Goal: Task Accomplishment & Management: Use online tool/utility

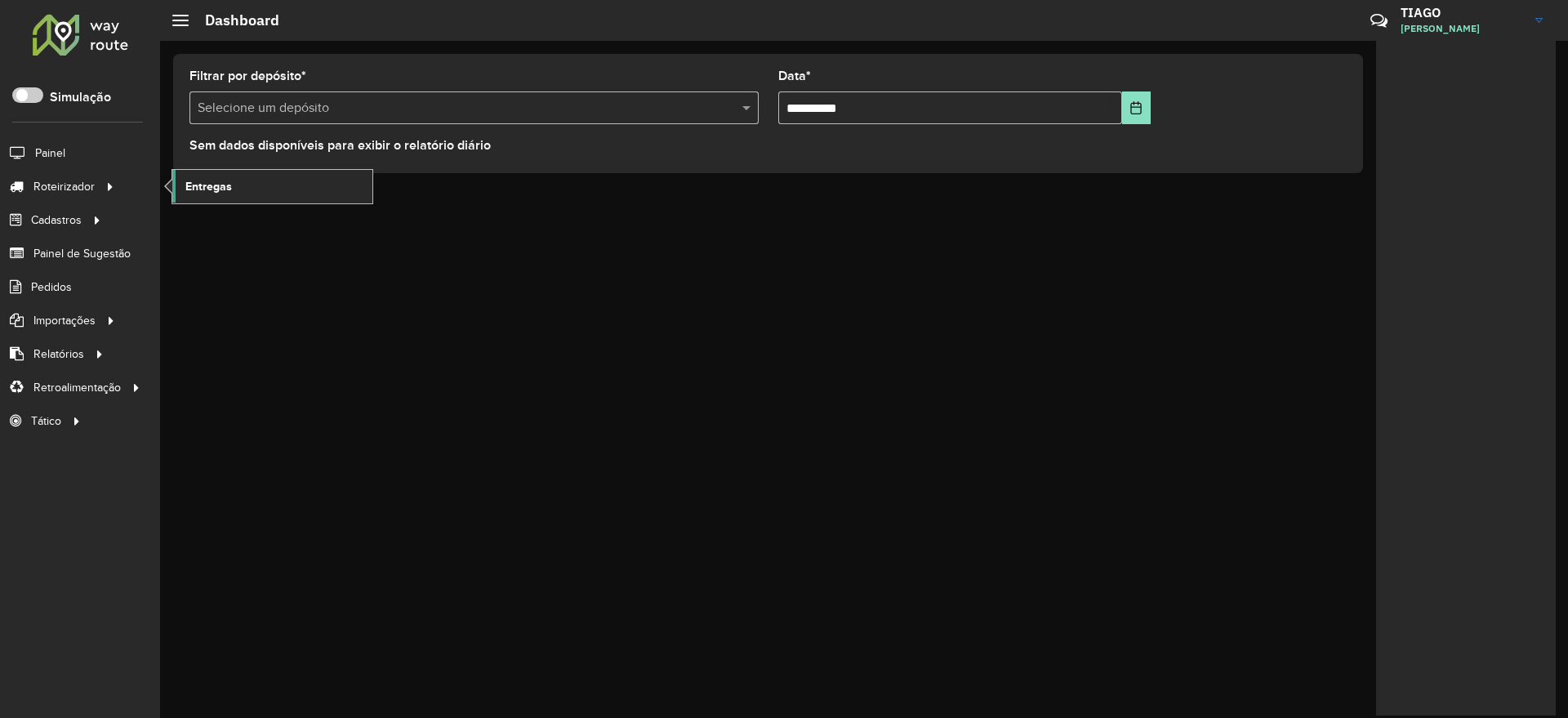
click at [216, 190] on span "Entregas" at bounding box center [209, 186] width 46 height 17
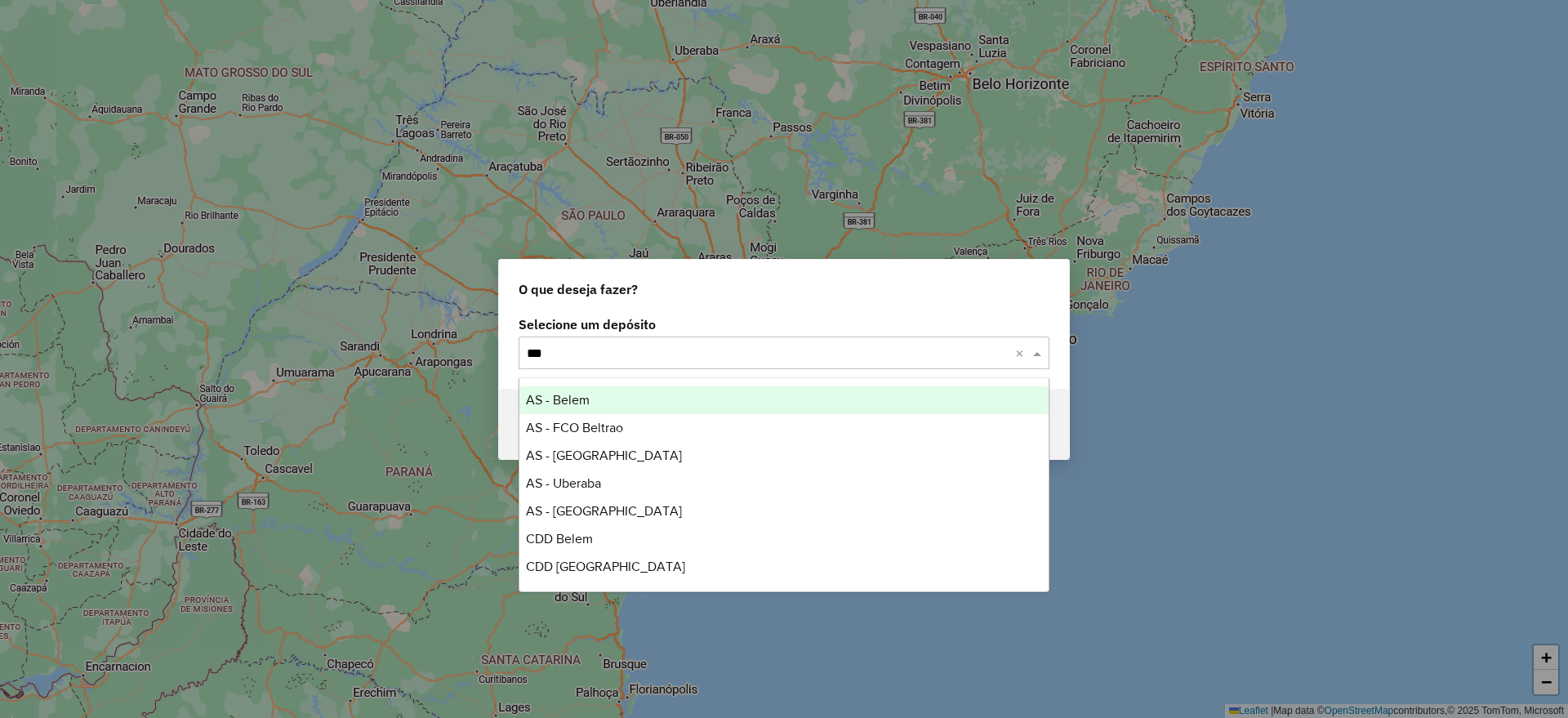
type input "****"
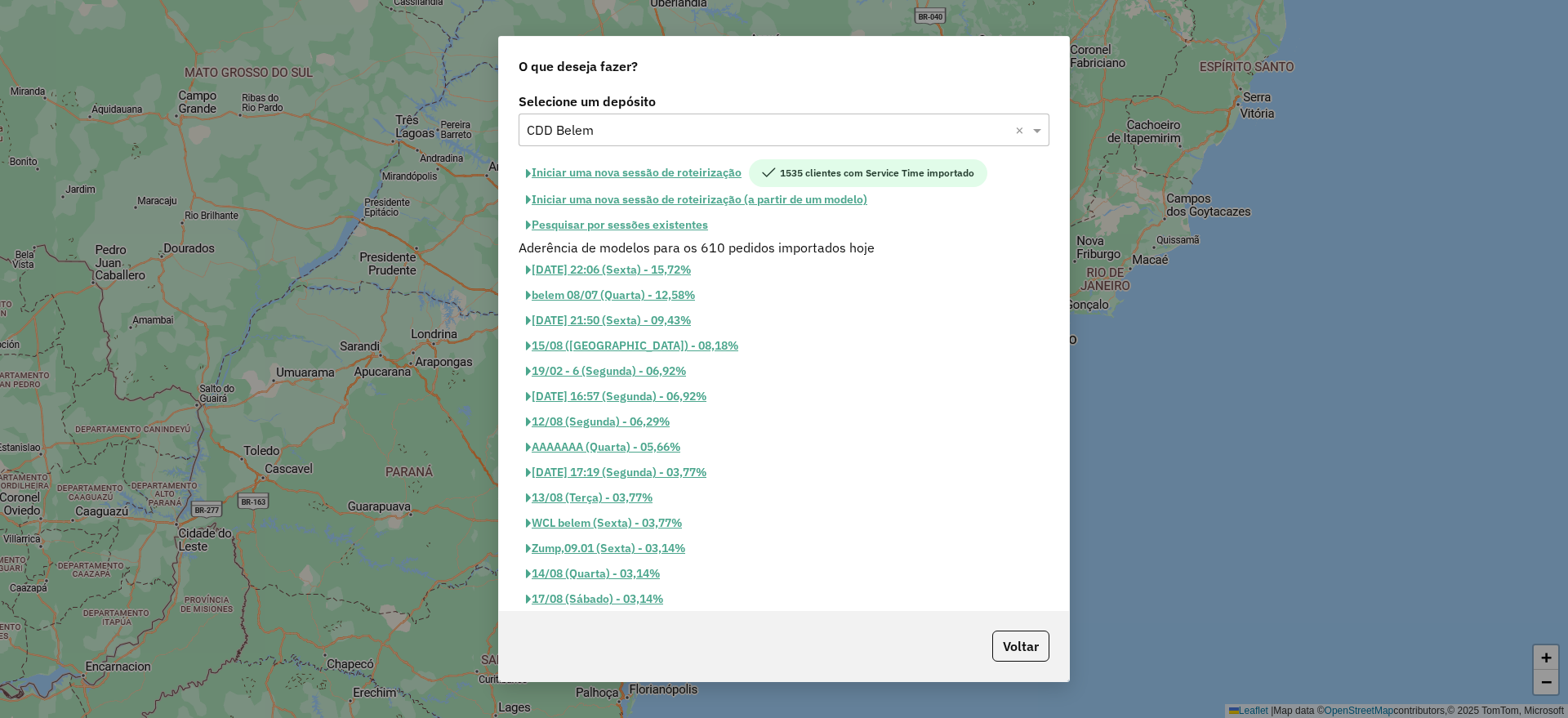
click at [651, 228] on button "Pesquisar por sessões existentes" at bounding box center [617, 225] width 196 height 25
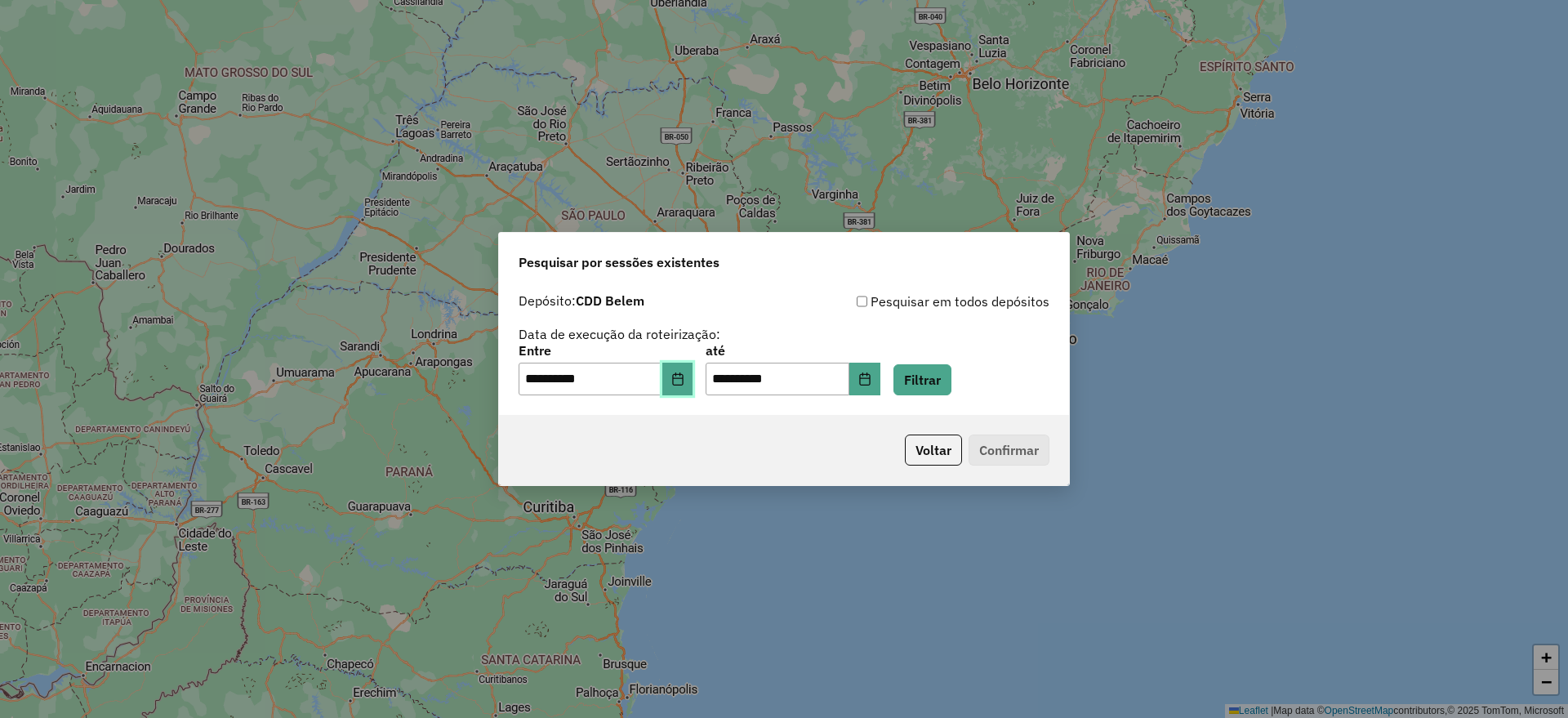
click at [685, 376] on icon "Choose Date" at bounding box center [678, 379] width 13 height 13
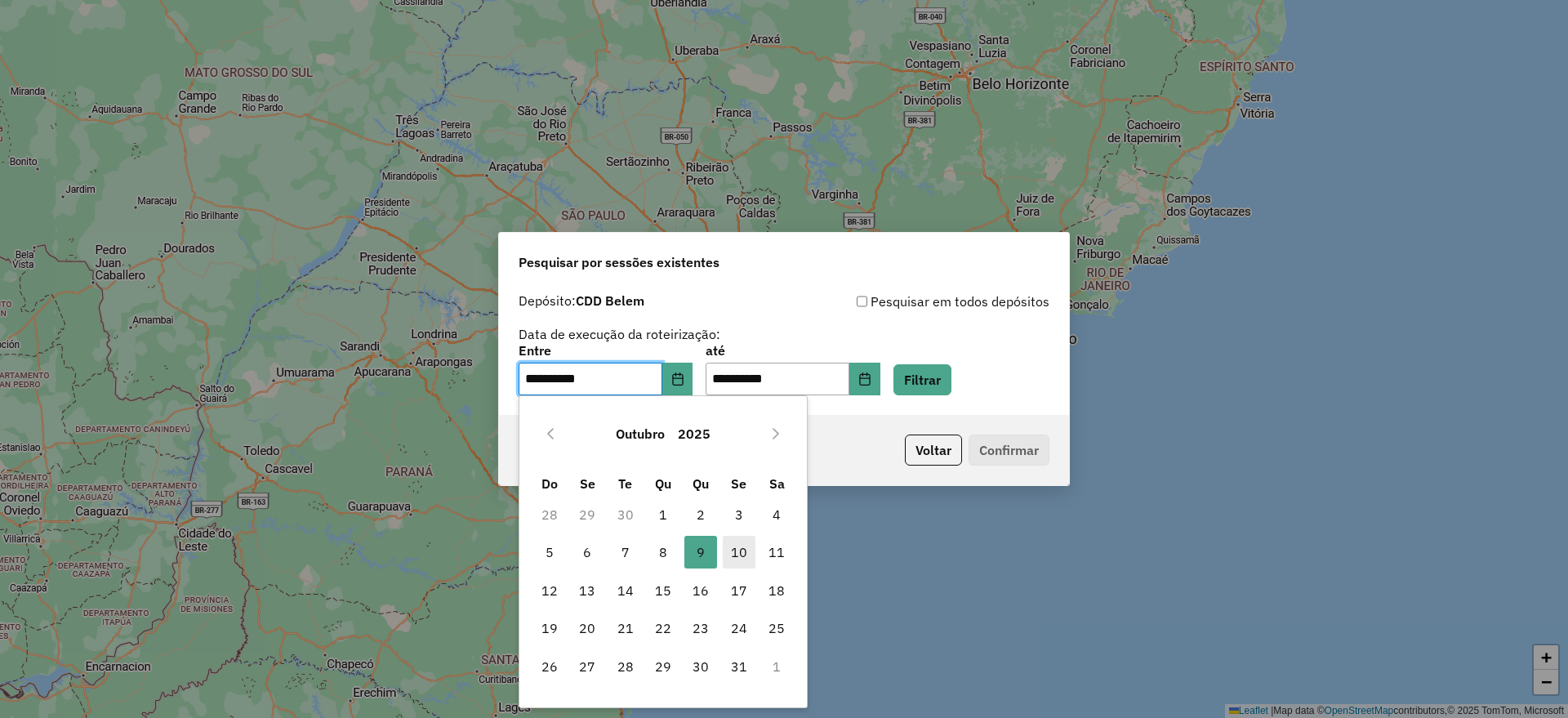
click at [735, 550] on span "10" at bounding box center [739, 552] width 33 height 33
type input "**********"
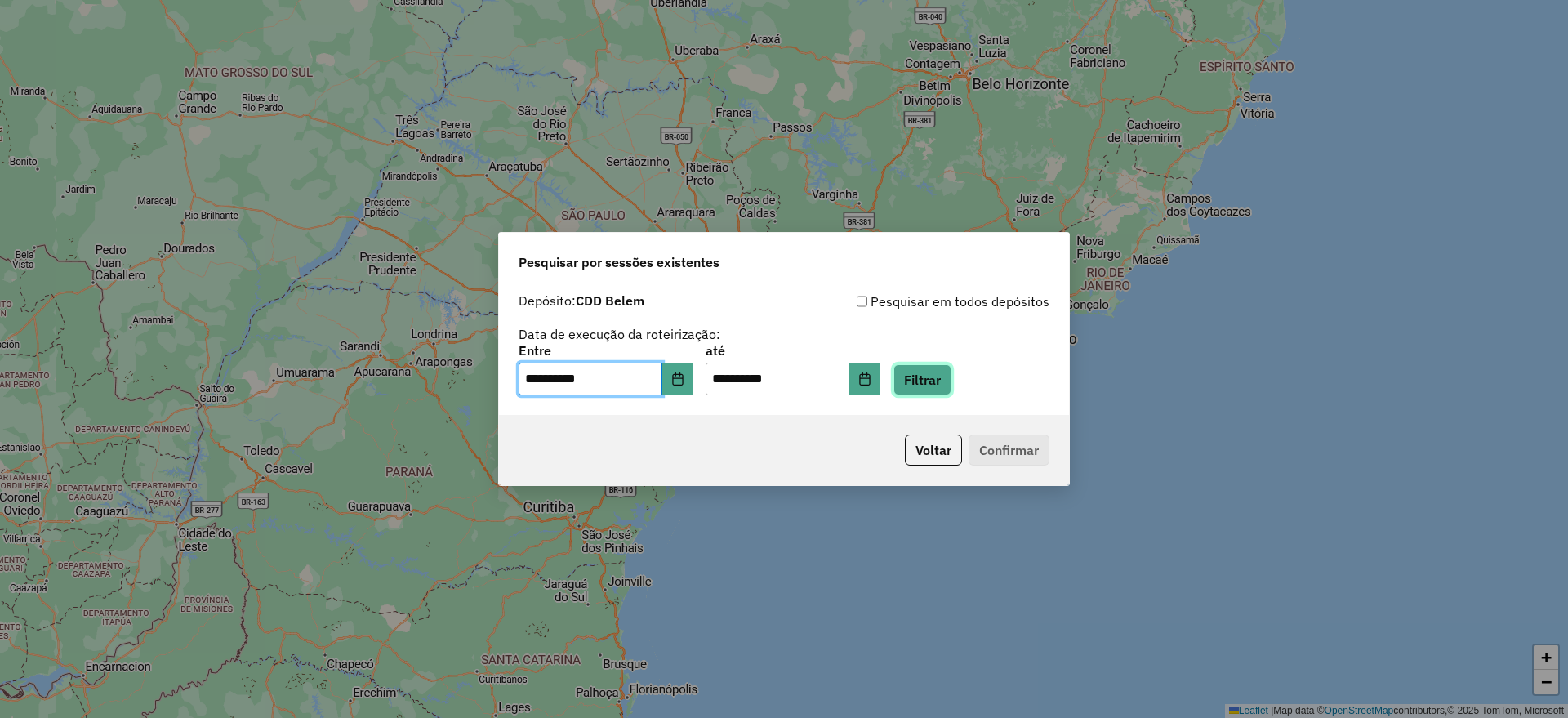
click at [934, 380] on button "Filtrar" at bounding box center [922, 380] width 58 height 31
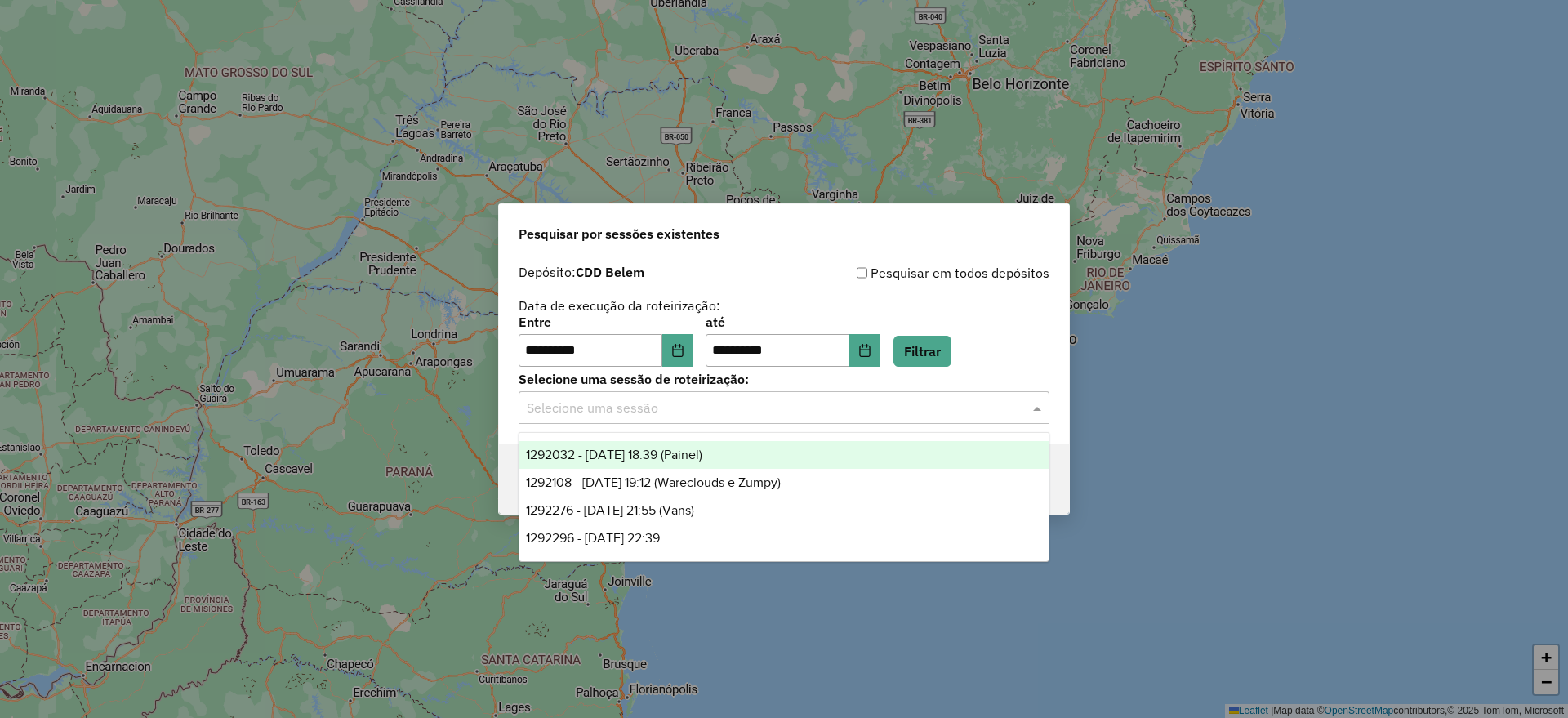
click at [791, 414] on input "text" at bounding box center [768, 408] width 482 height 20
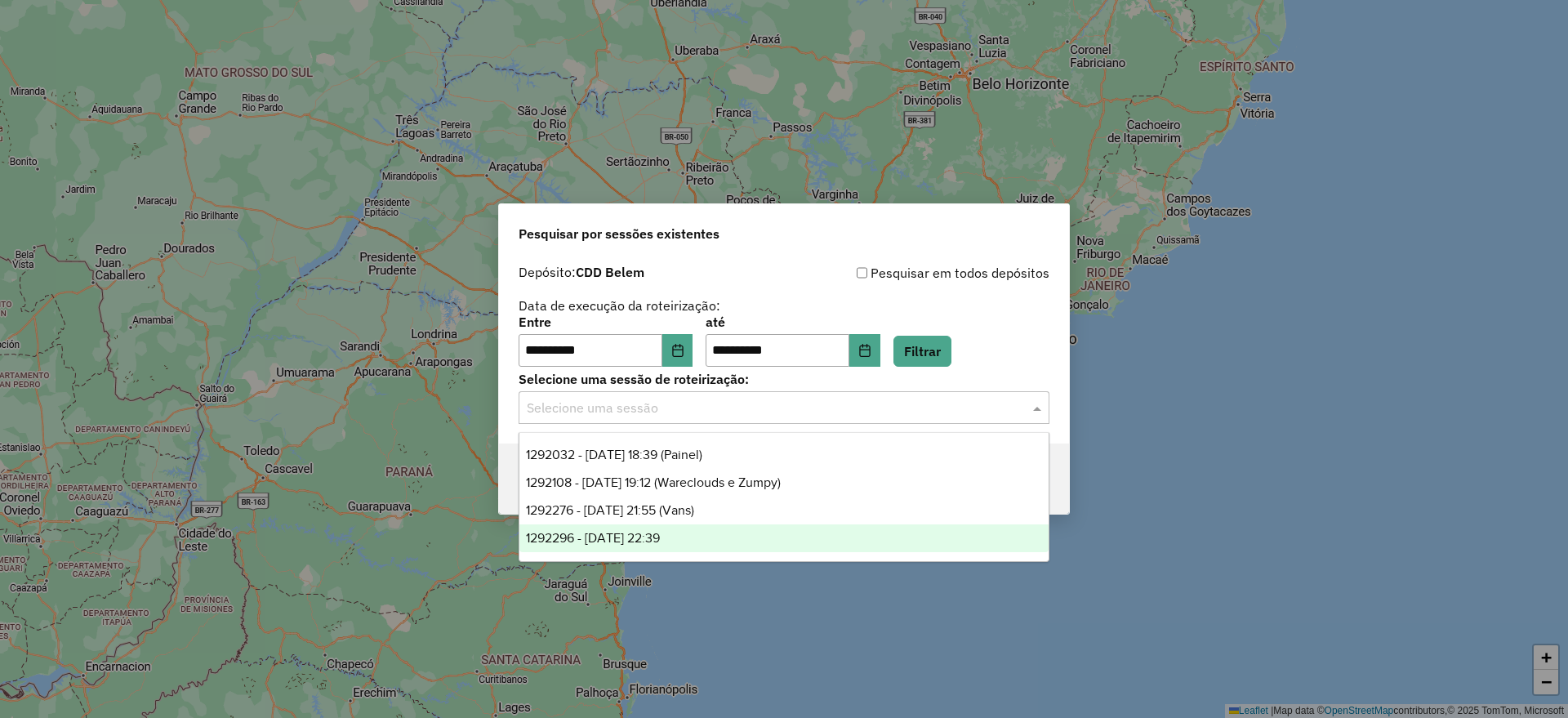
click at [746, 536] on div "1292296 - 10/10/2025 22:39" at bounding box center [784, 538] width 530 height 28
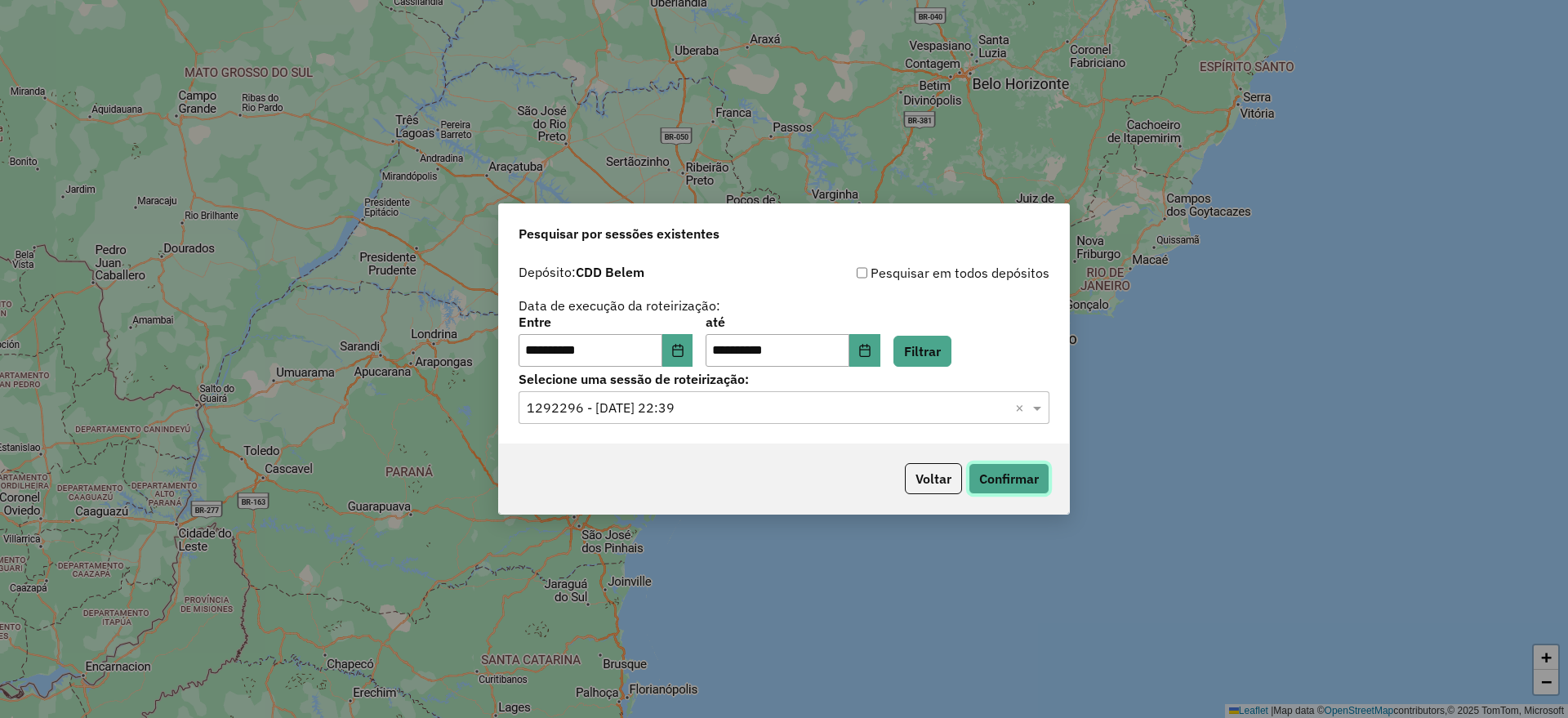
click at [994, 485] on button "Confirmar" at bounding box center [1009, 479] width 81 height 31
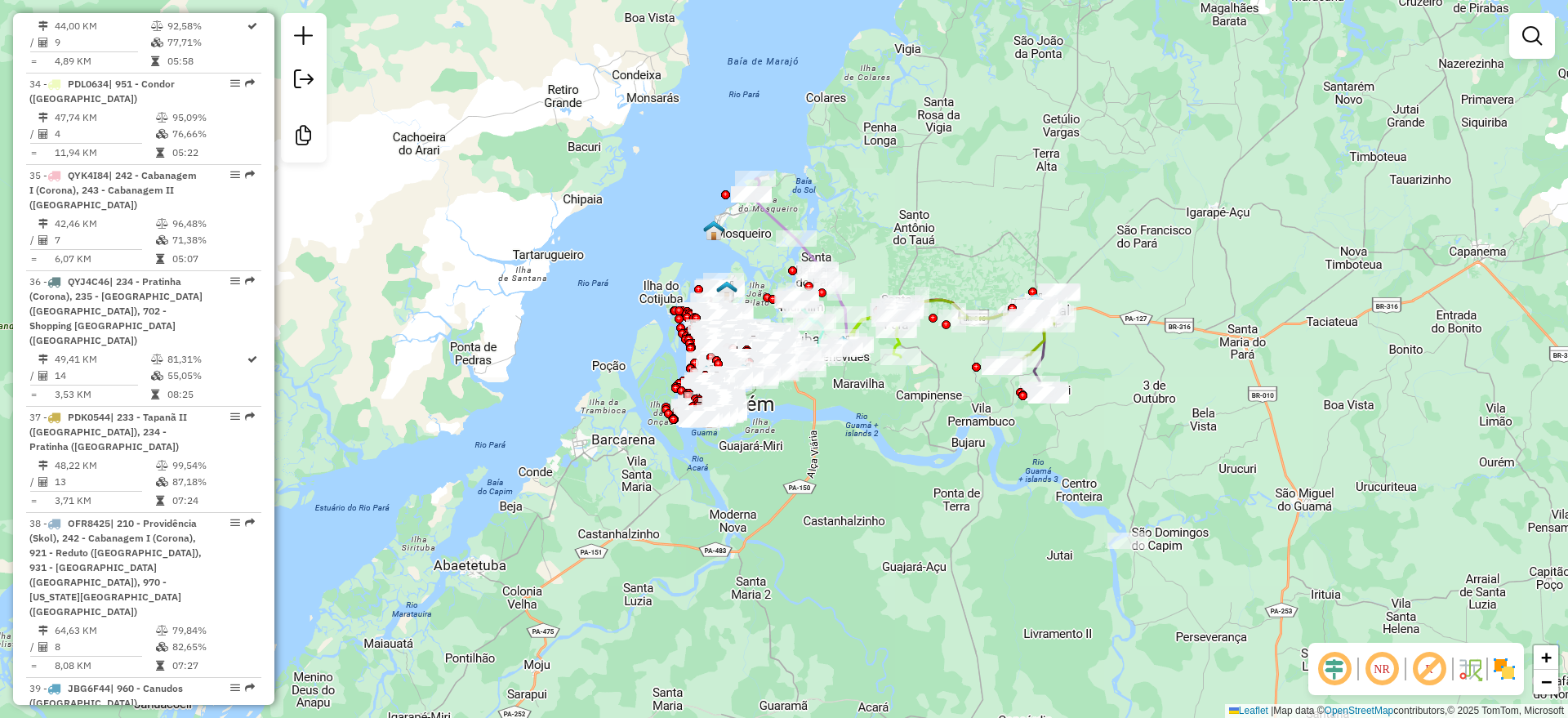
scroll to position [4185, 0]
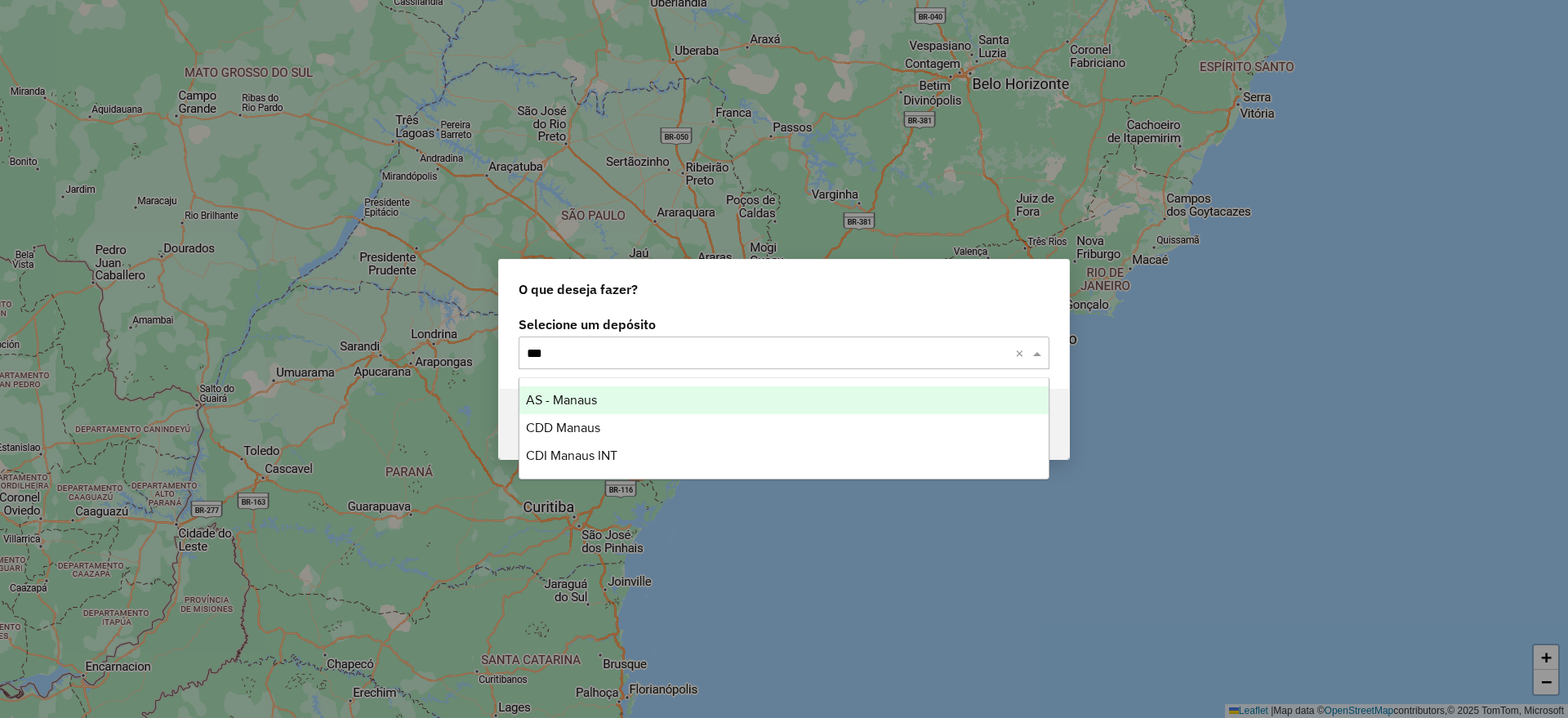
type input "****"
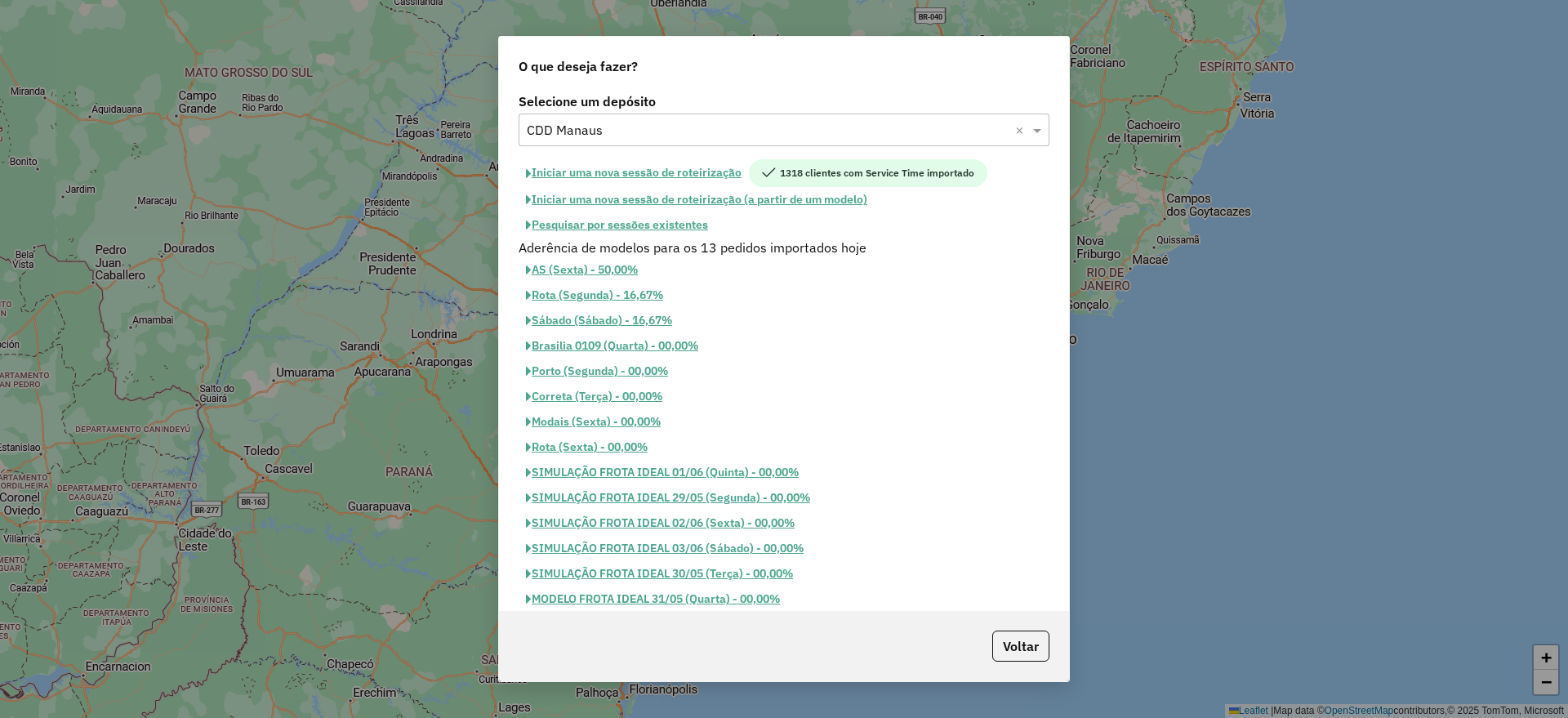
click at [620, 230] on button "Pesquisar por sessões existentes" at bounding box center [617, 225] width 196 height 25
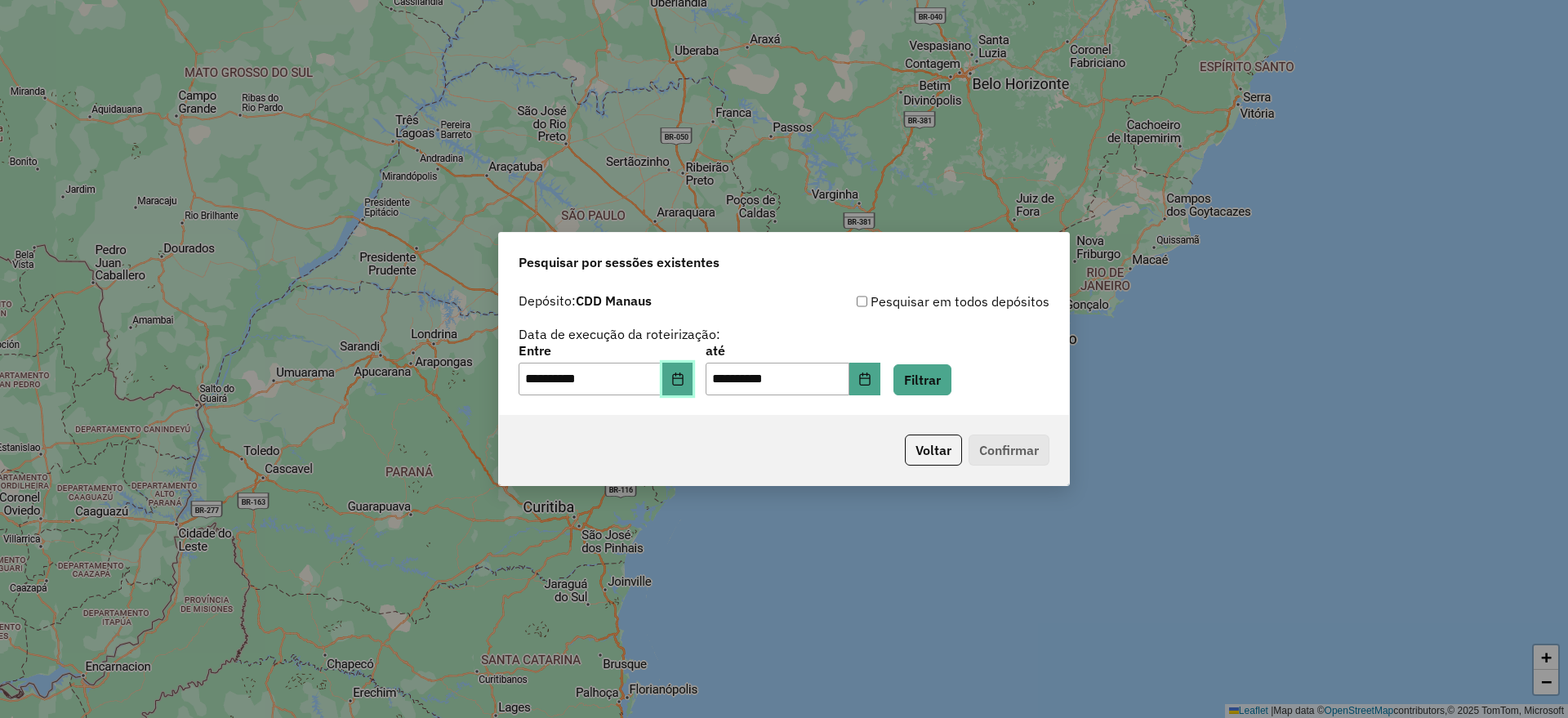
click at [685, 380] on icon "Choose Date" at bounding box center [678, 379] width 13 height 13
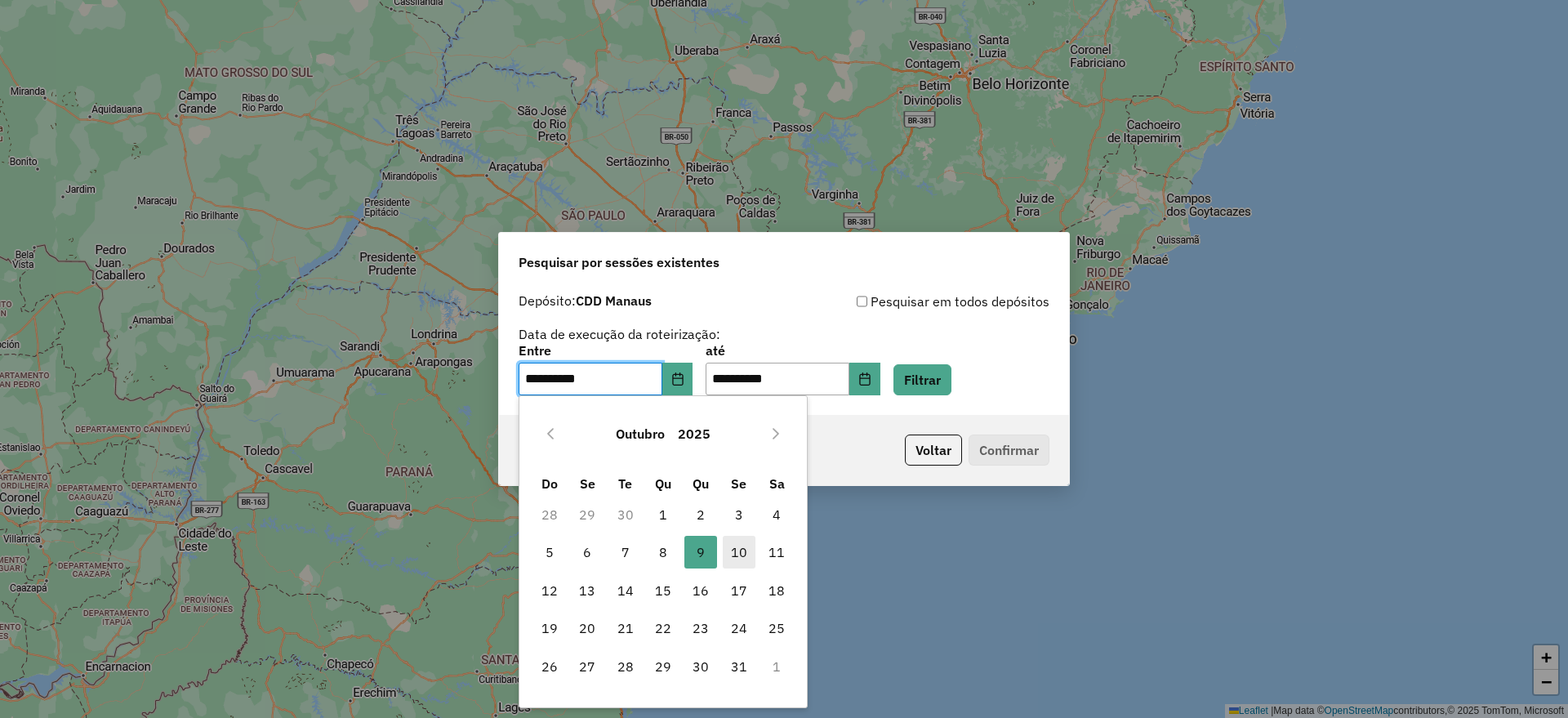
click at [736, 555] on span "10" at bounding box center [739, 552] width 33 height 33
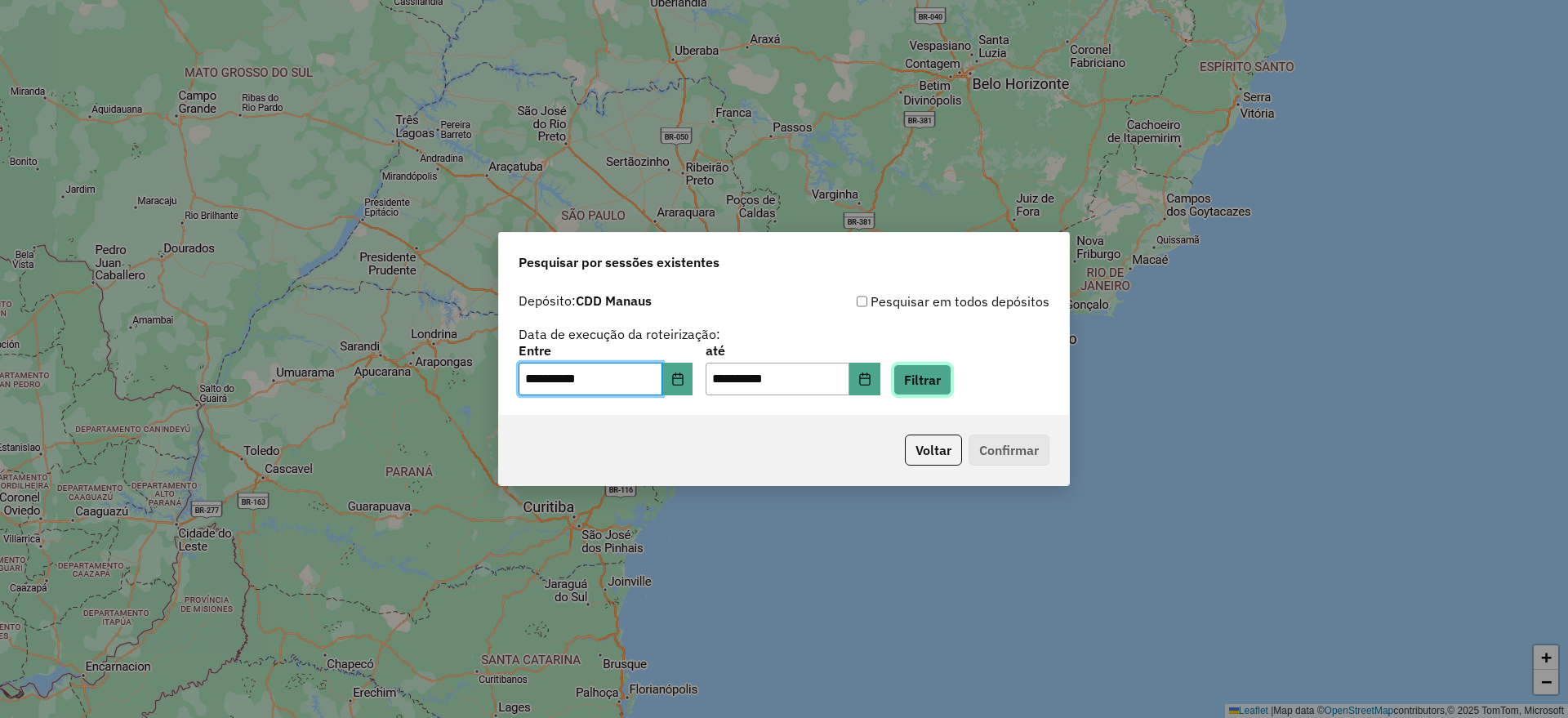
click at [945, 385] on button "Filtrar" at bounding box center [922, 380] width 58 height 31
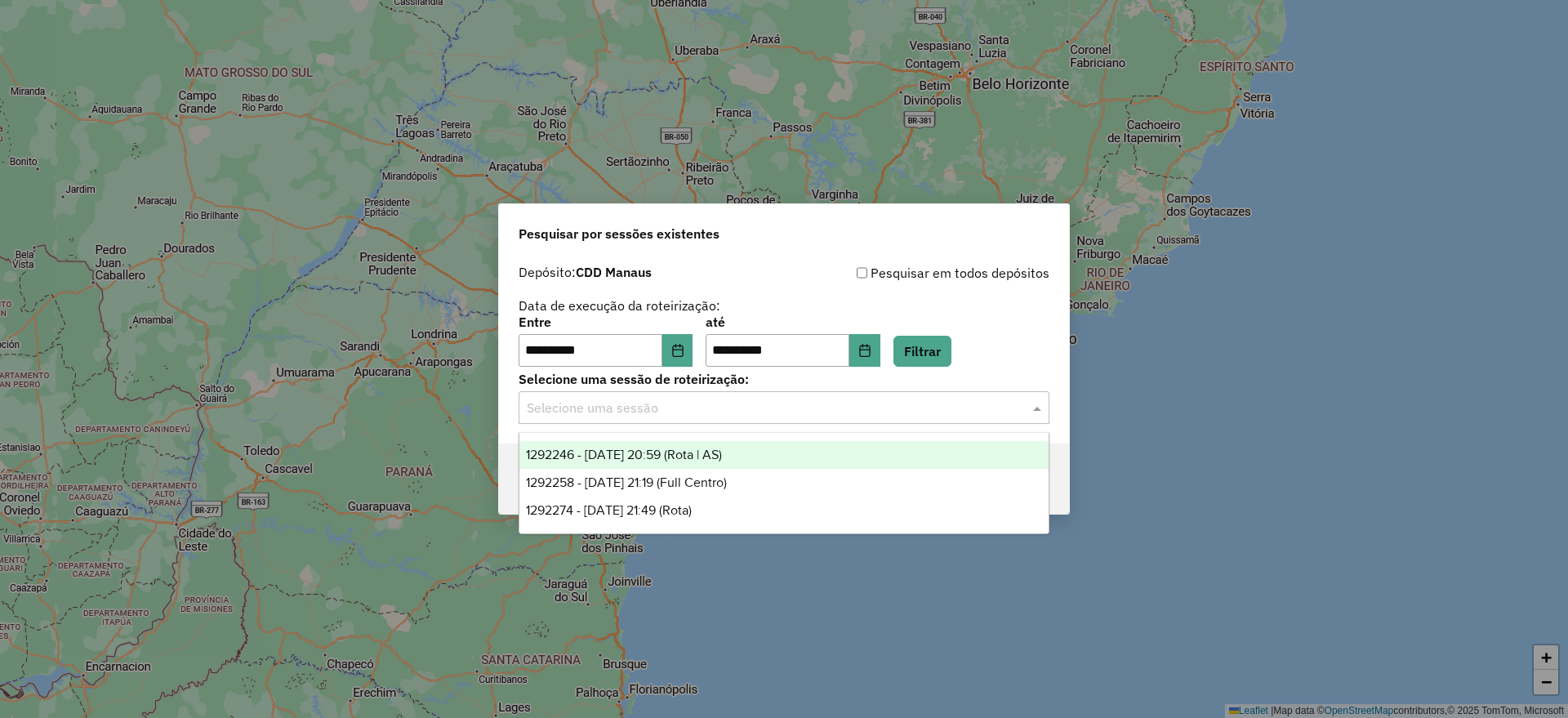
click at [741, 412] on input "text" at bounding box center [768, 408] width 482 height 20
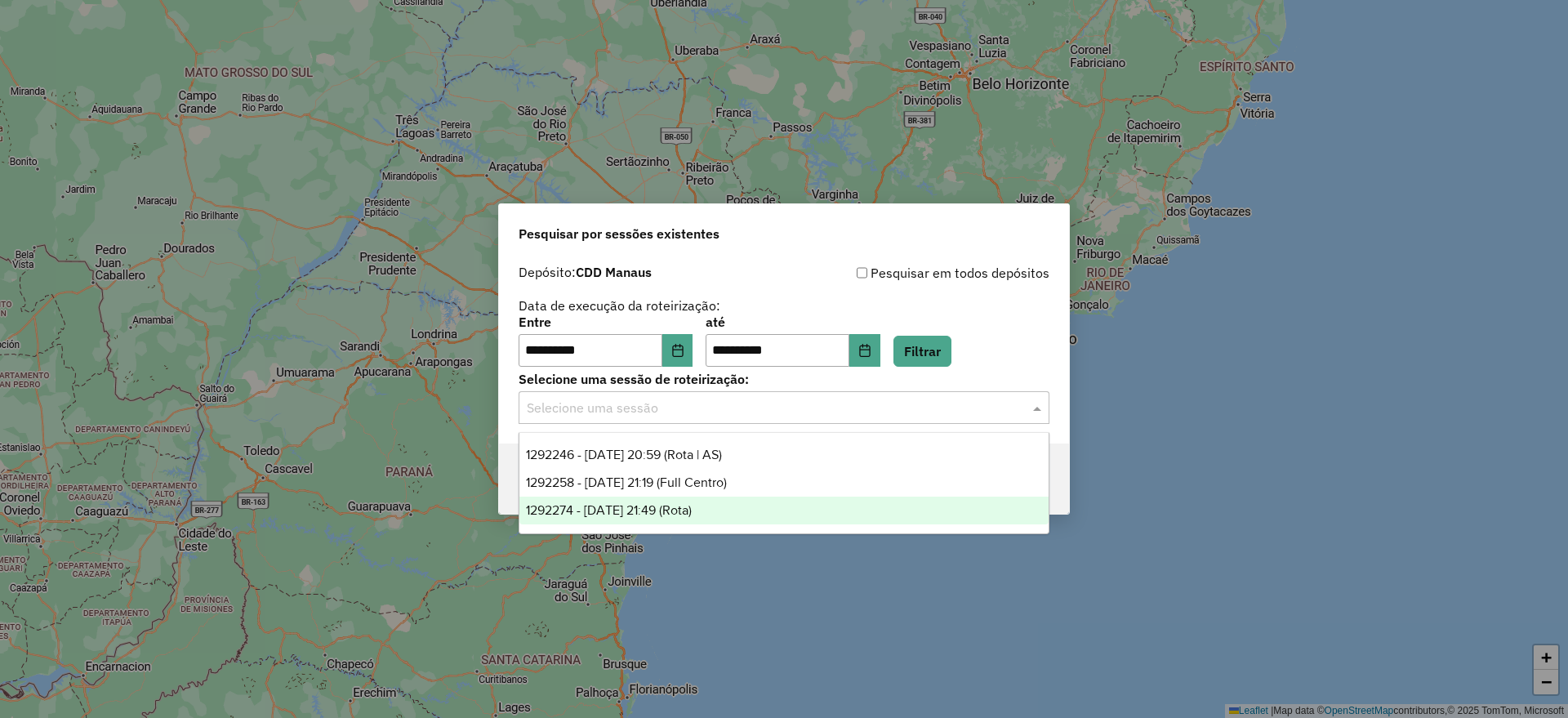
click at [731, 502] on div "1292274 - 10/10/2025 21:49 (Rota)" at bounding box center [784, 510] width 530 height 28
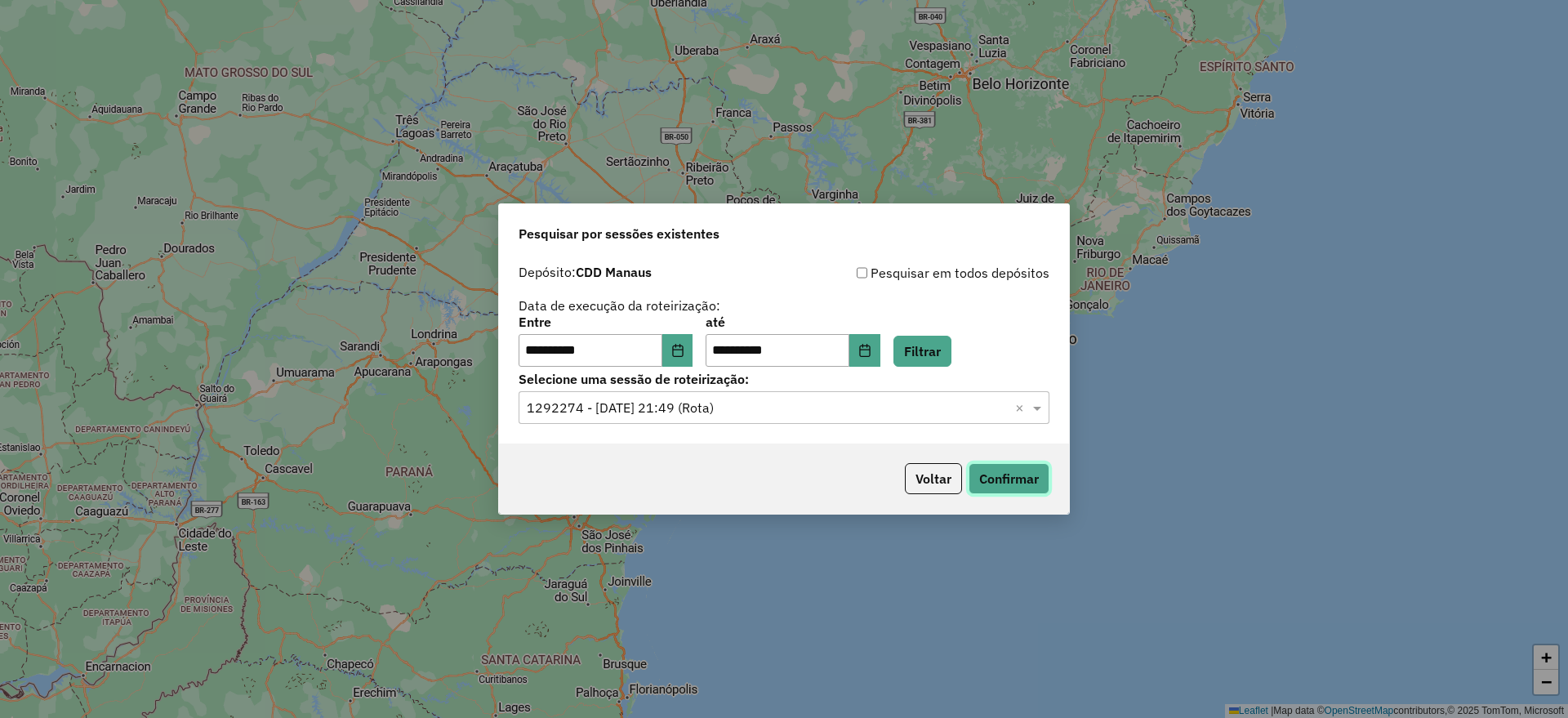
click at [997, 480] on button "Confirmar" at bounding box center [1009, 479] width 81 height 31
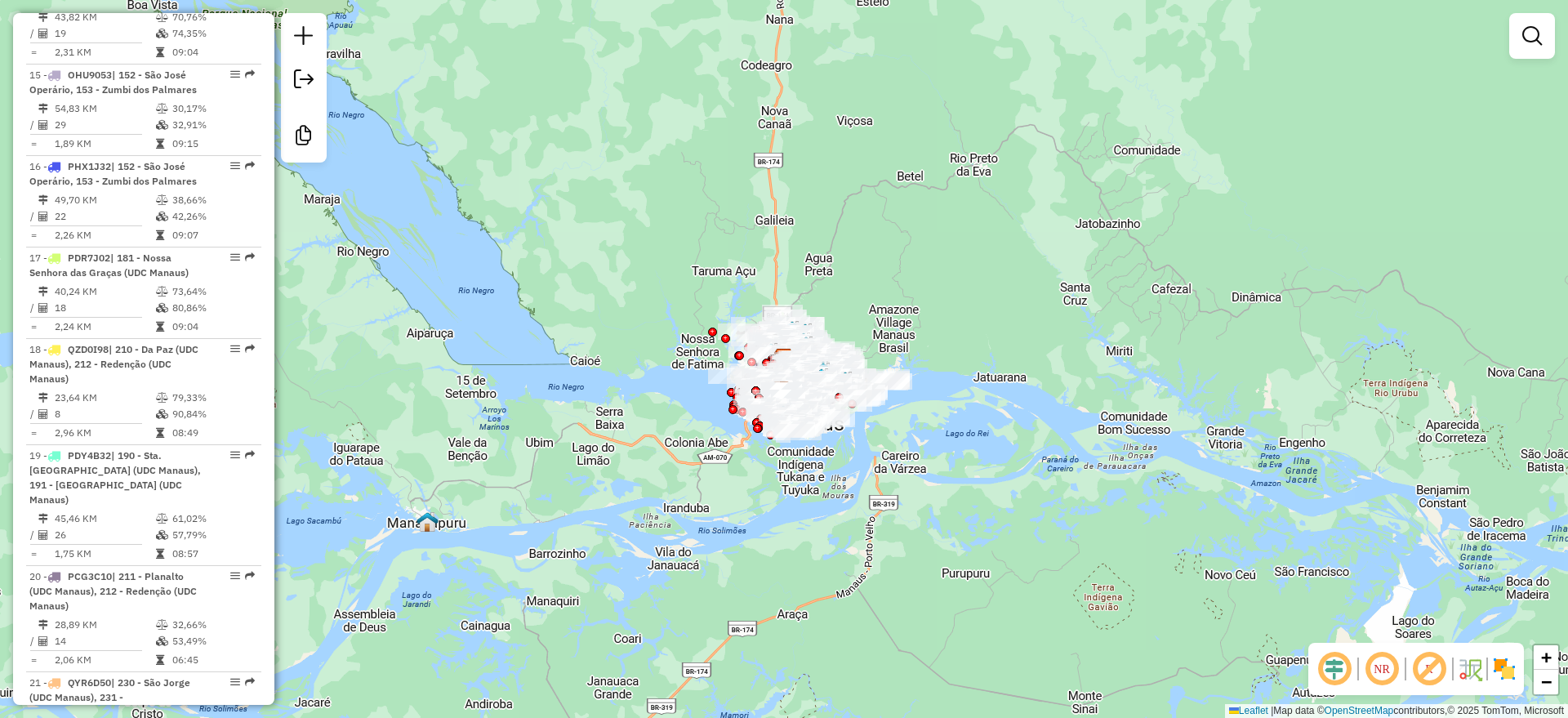
scroll to position [2247, 0]
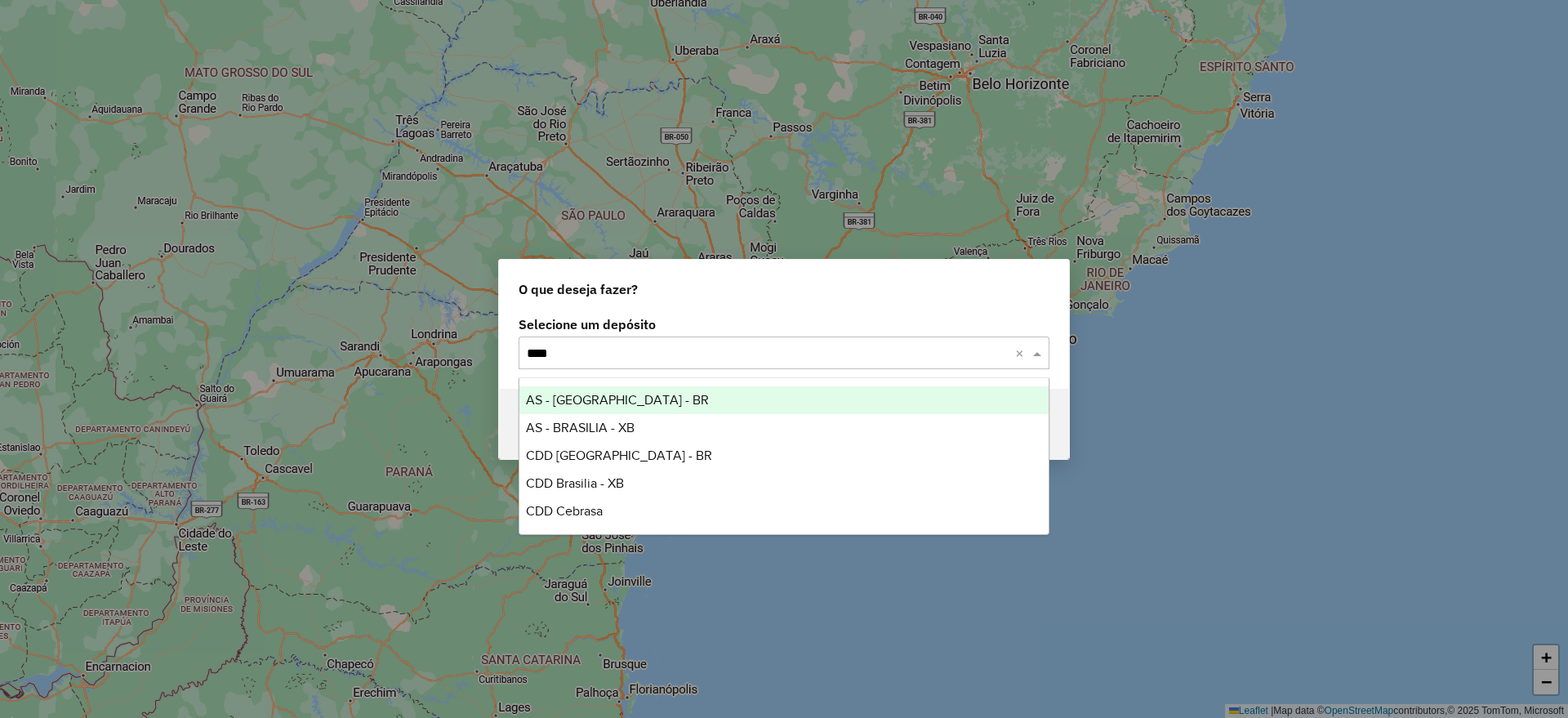
type input "*****"
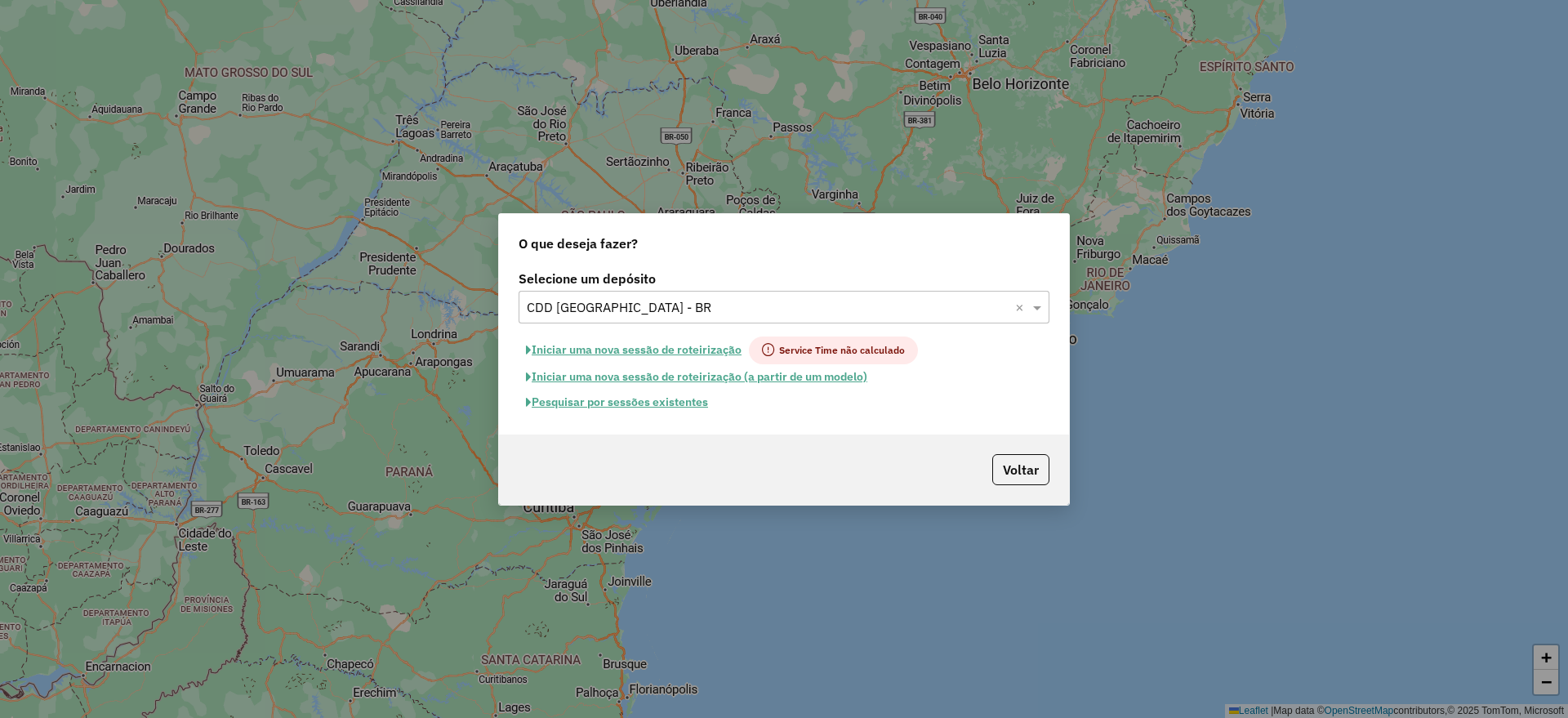
click at [641, 396] on button "Pesquisar por sessões existentes" at bounding box center [617, 402] width 196 height 25
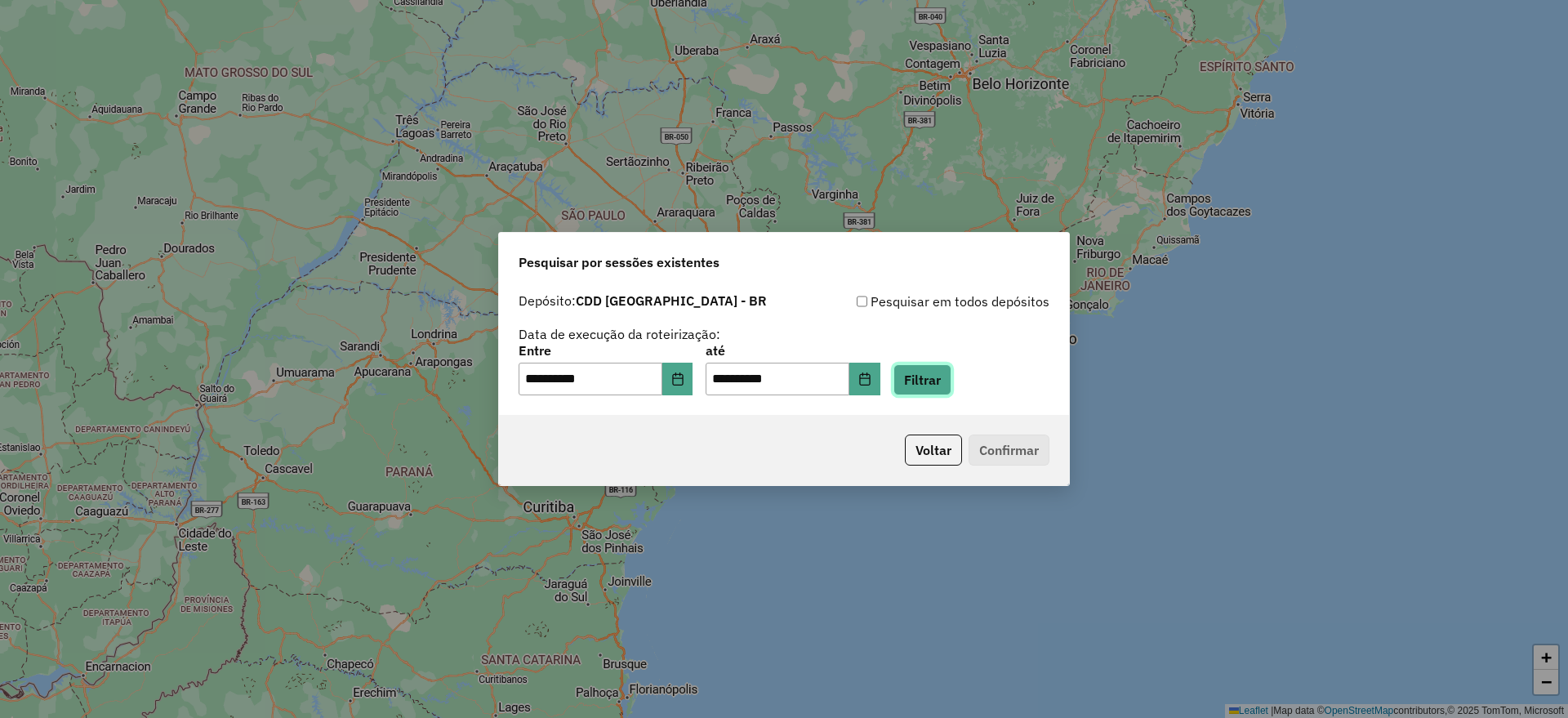
click at [937, 380] on button "Filtrar" at bounding box center [922, 380] width 58 height 31
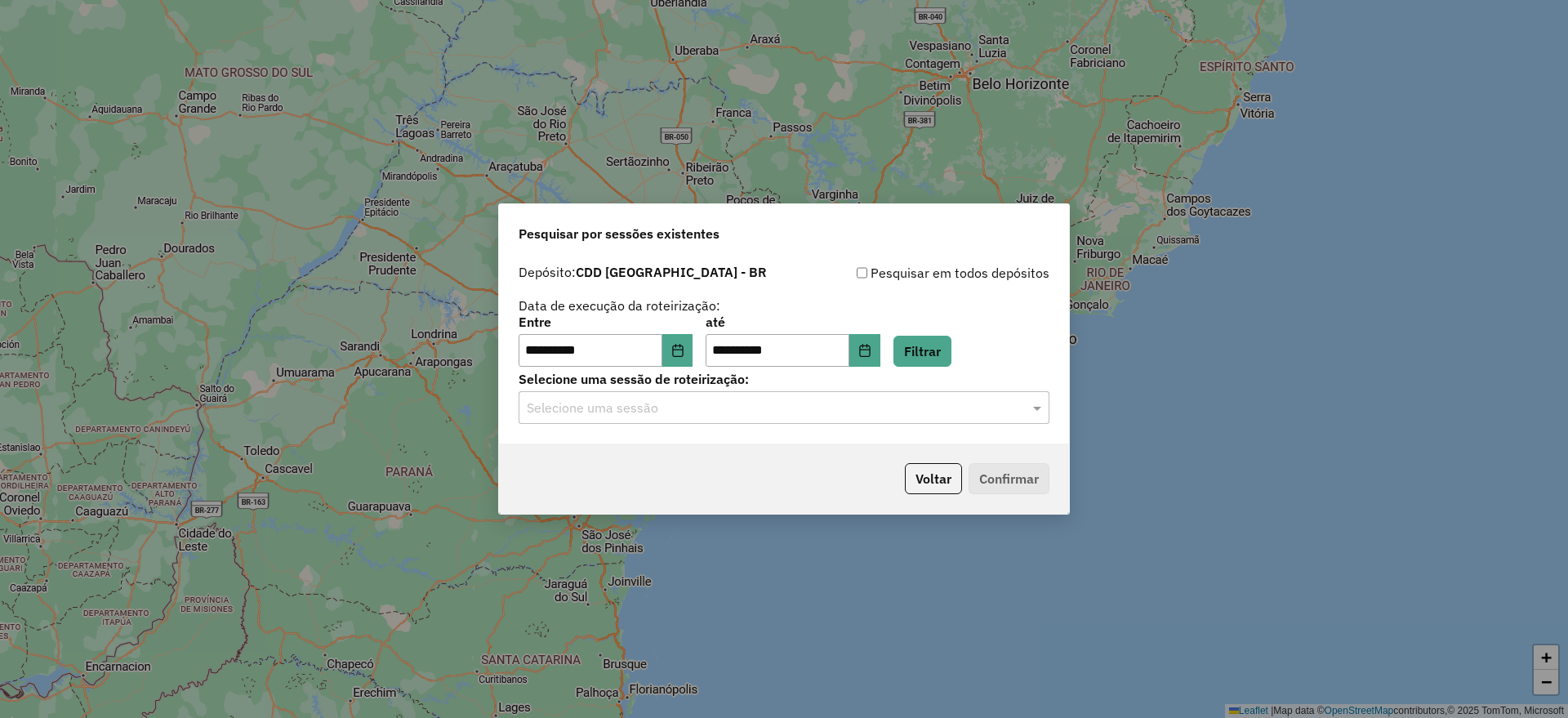
click at [750, 407] on input "text" at bounding box center [768, 408] width 482 height 20
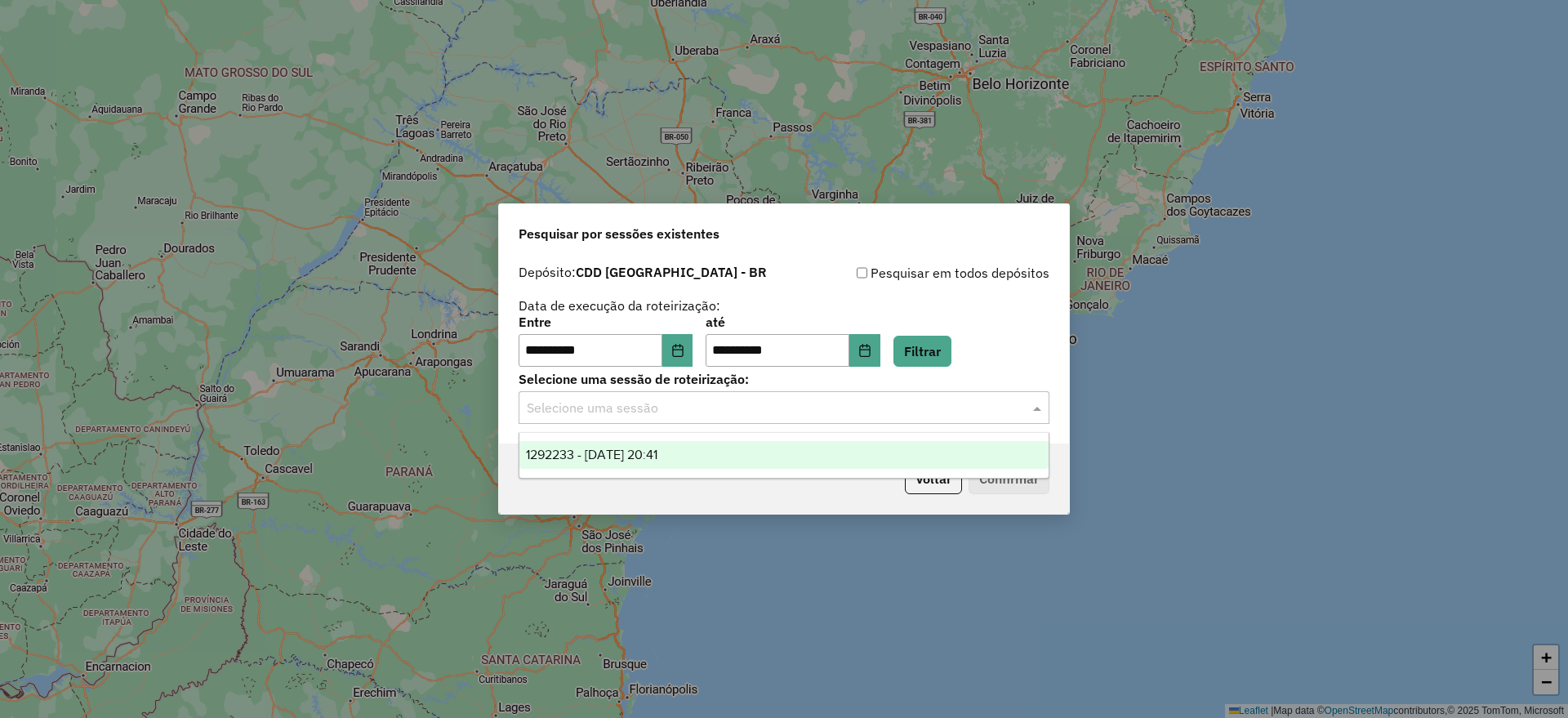
click at [921, 505] on div "Voltar Confirmar" at bounding box center [784, 479] width 571 height 71
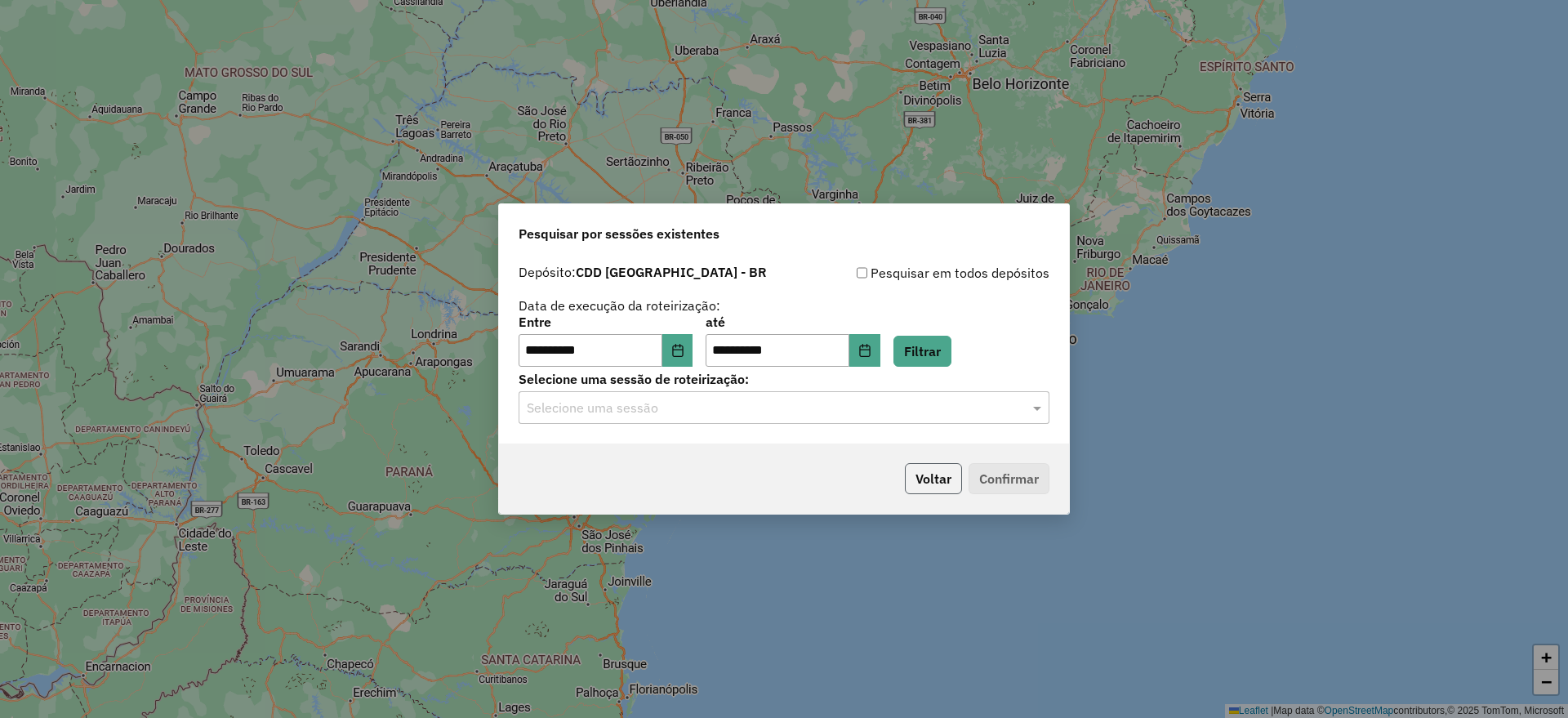
click at [930, 479] on button "Voltar" at bounding box center [934, 479] width 57 height 31
